Goal: Navigation & Orientation: Find specific page/section

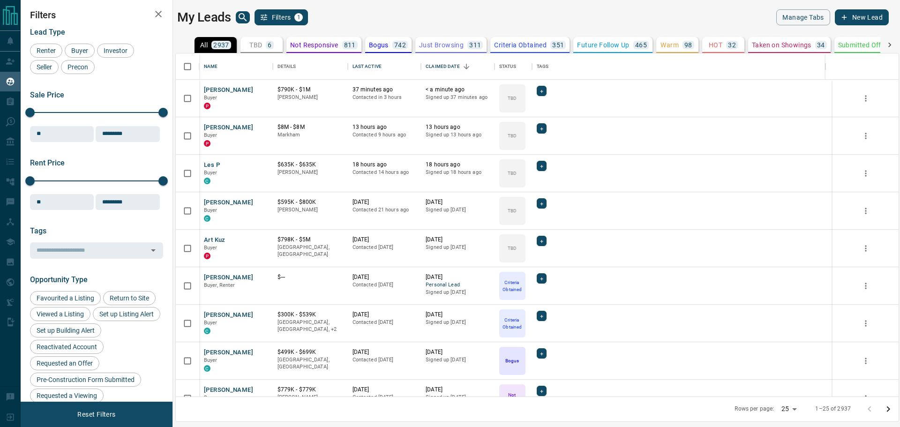
click at [246, 15] on icon "search button" at bounding box center [242, 17] width 11 height 11
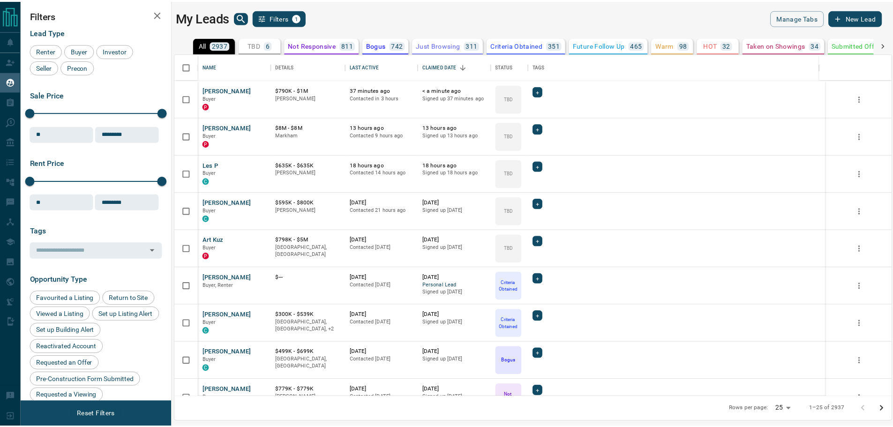
scroll to position [336, 716]
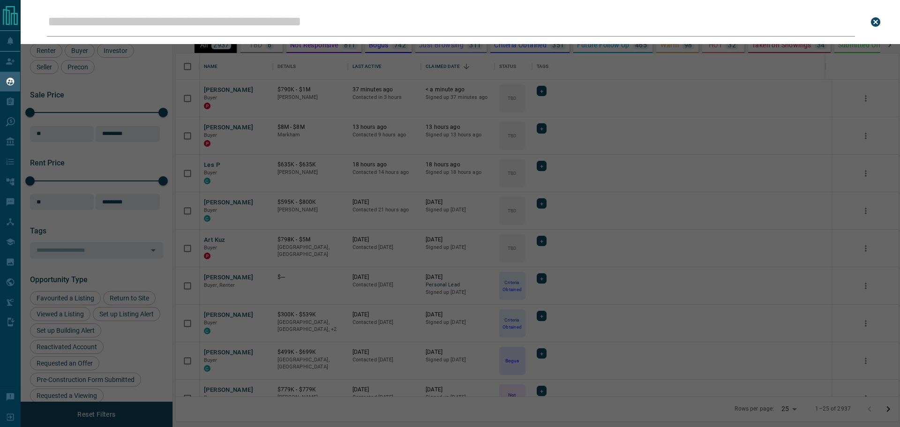
drag, startPoint x: 246, startPoint y: 15, endPoint x: 296, endPoint y: 17, distance: 50.2
click at [297, 17] on input "Leads Search Bar" at bounding box center [451, 22] width 808 height 29
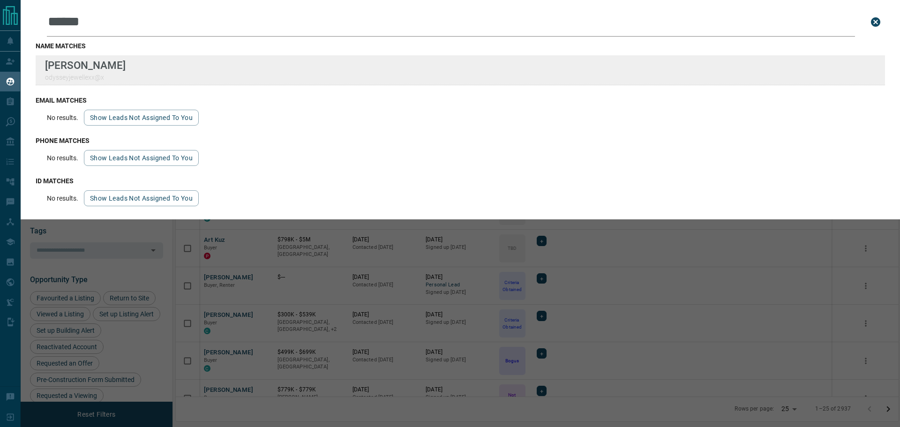
type input "******"
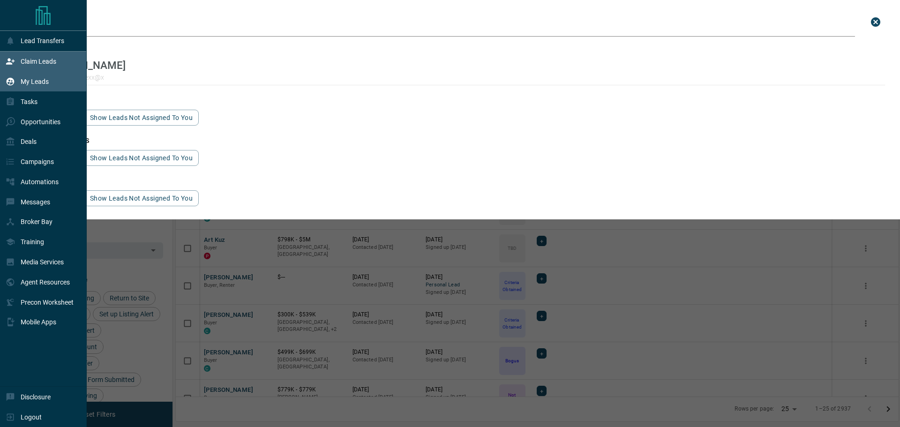
click at [0, 70] on div "Claim Leads" at bounding box center [43, 62] width 87 height 20
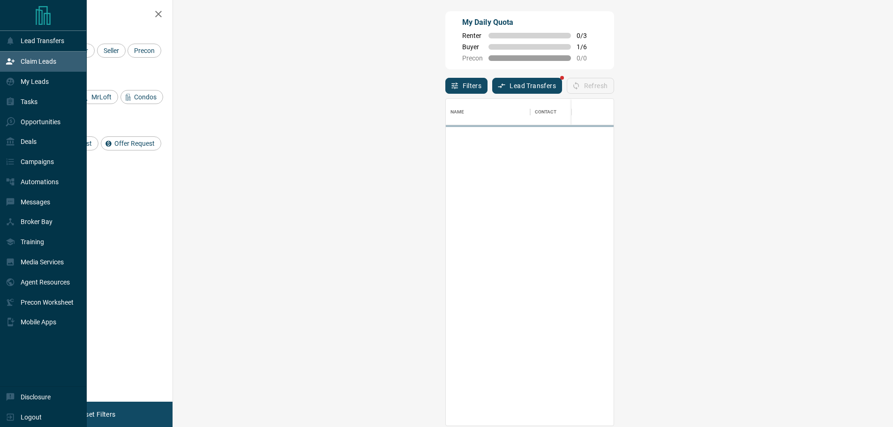
scroll to position [320, 693]
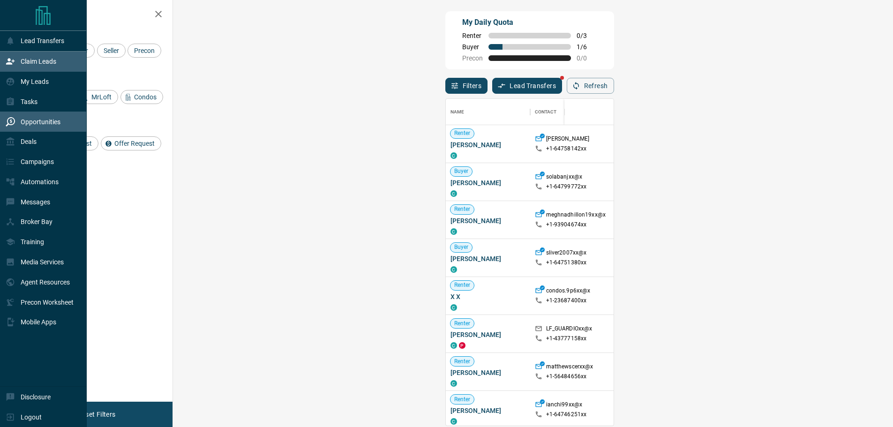
click at [33, 126] on p "Opportunities" at bounding box center [41, 122] width 40 height 8
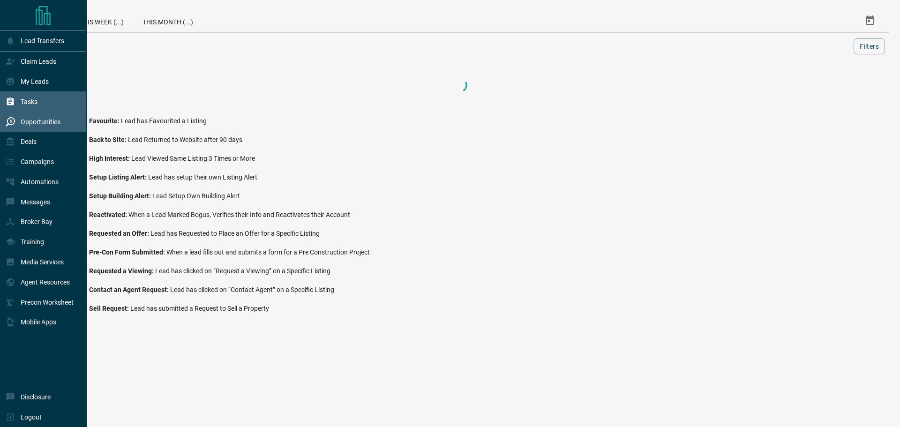
click at [27, 103] on p "Tasks" at bounding box center [29, 102] width 17 height 8
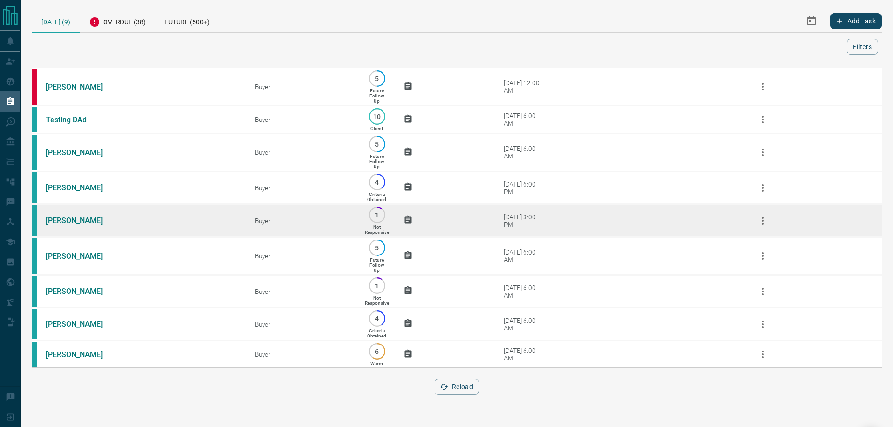
scroll to position [6, 0]
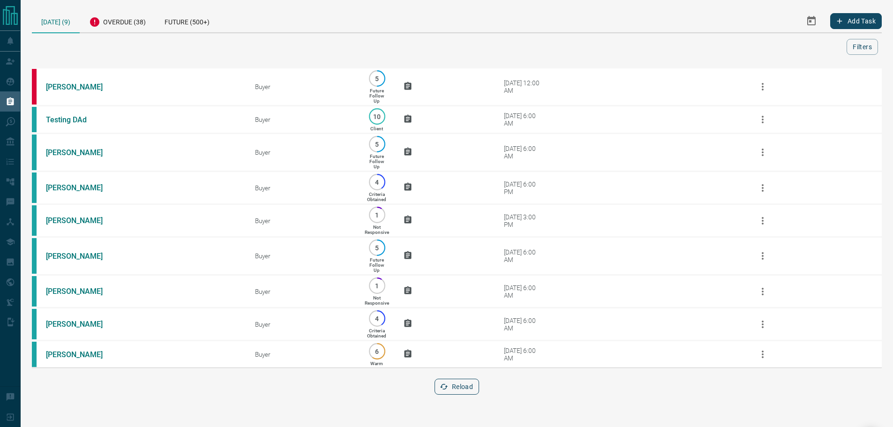
click at [474, 394] on button "Reload" at bounding box center [457, 387] width 45 height 16
